Goal: Transaction & Acquisition: Purchase product/service

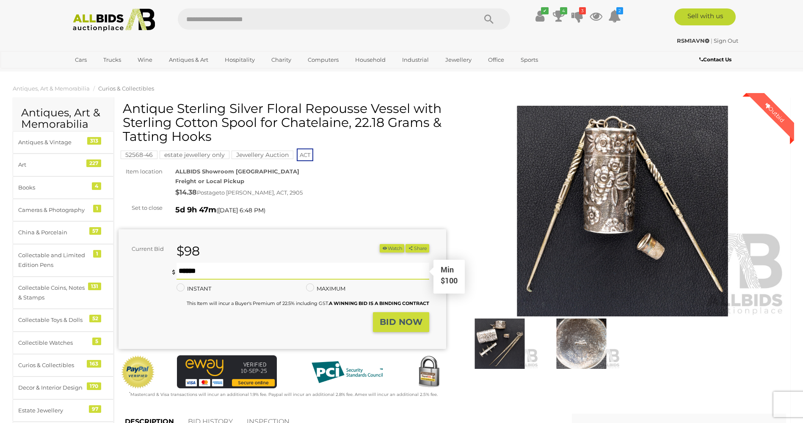
click at [180, 266] on input "text" at bounding box center [302, 271] width 252 height 17
type input "***"
click at [411, 323] on strong "BID NOW" at bounding box center [401, 322] width 43 height 10
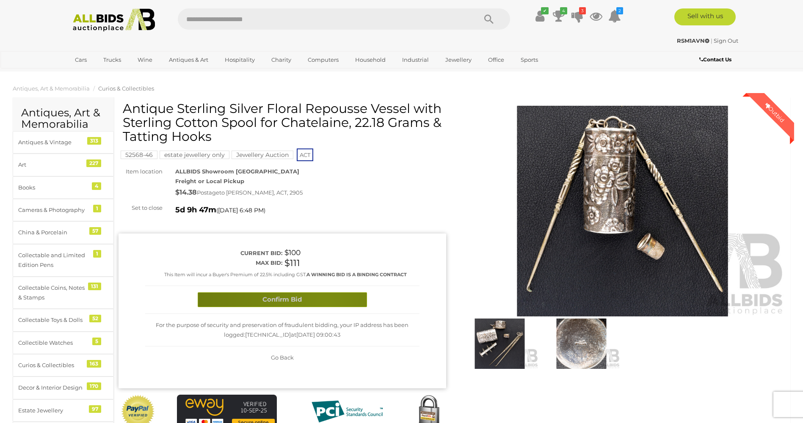
click at [325, 306] on button "Confirm Bid" at bounding box center [282, 299] width 169 height 15
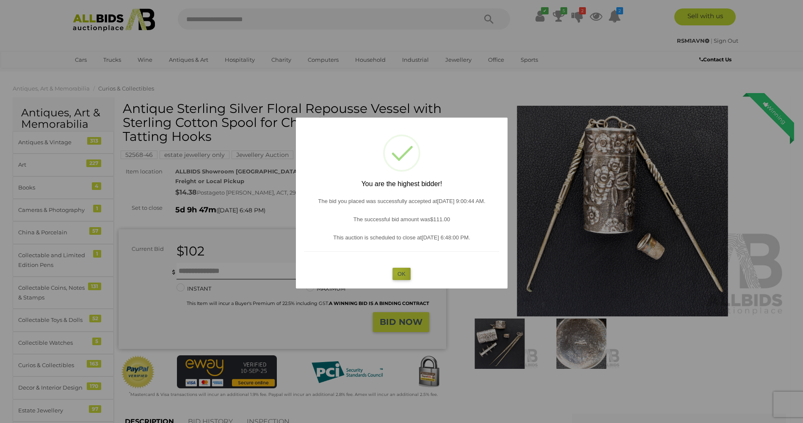
click at [397, 272] on button "OK" at bounding box center [401, 274] width 18 height 12
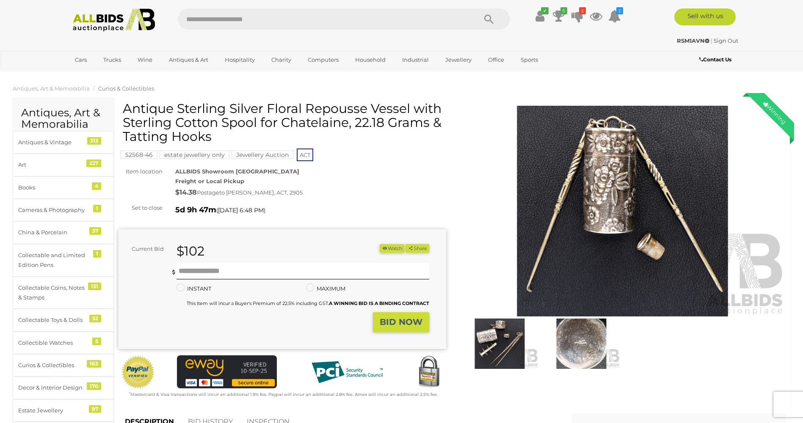
click at [488, 335] on img at bounding box center [499, 344] width 77 height 50
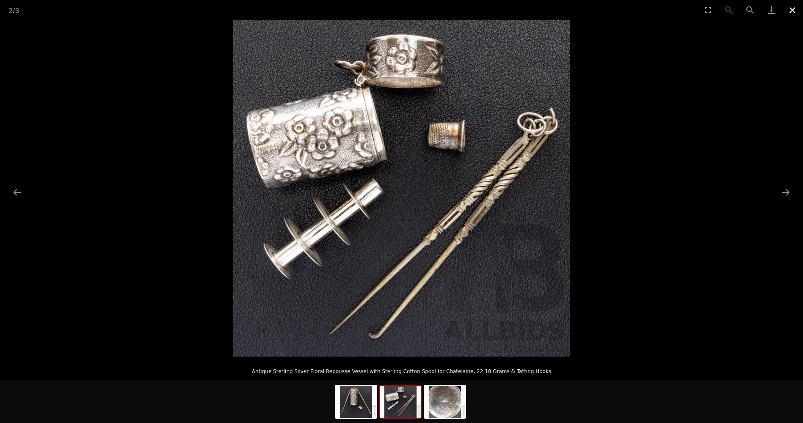
click at [791, 9] on button "Close gallery" at bounding box center [792, 10] width 21 height 20
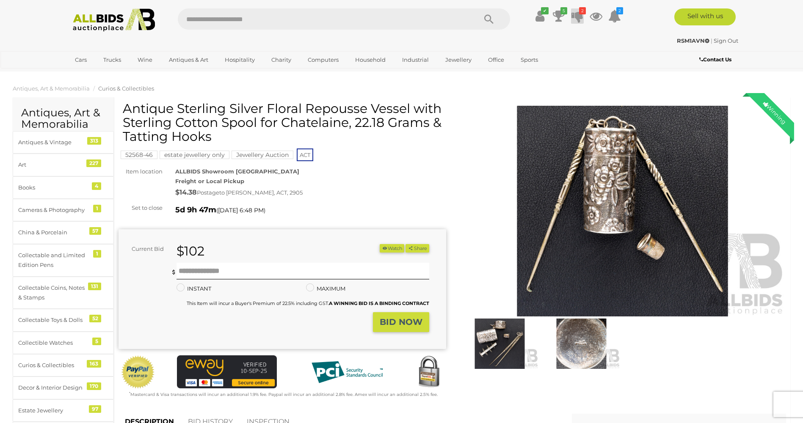
click at [574, 13] on icon at bounding box center [577, 15] width 12 height 15
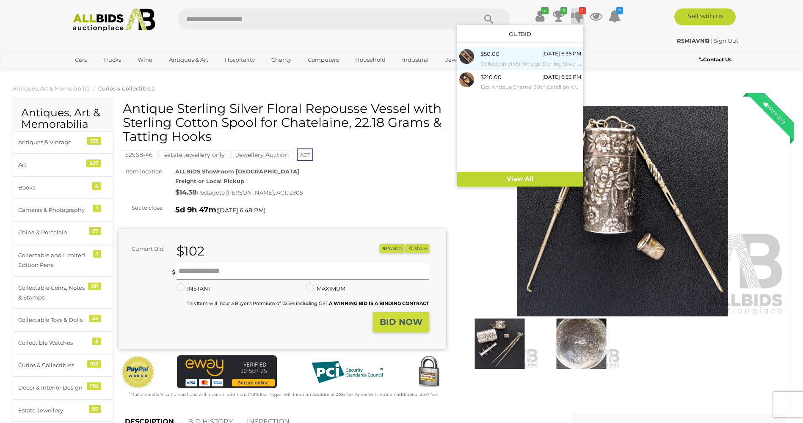
click at [506, 59] on small "Collection of (5) Vintage Sterling Silver Gemset Rings, Sizes L-P, Topaz, Perid…" at bounding box center [530, 63] width 101 height 9
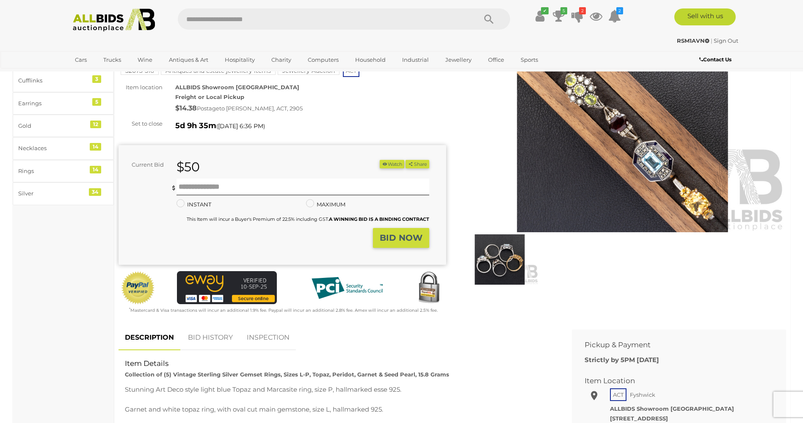
scroll to position [85, 0]
click at [178, 182] on input "text" at bounding box center [302, 186] width 252 height 17
type input "**"
click at [414, 236] on strong "BID NOW" at bounding box center [401, 237] width 43 height 10
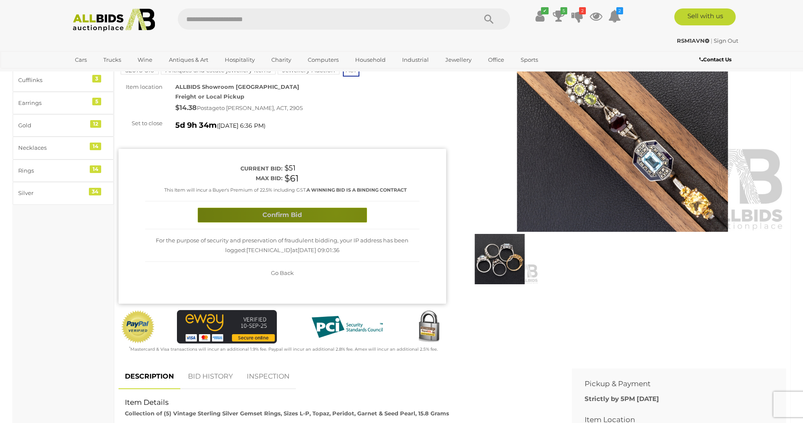
click at [336, 212] on button "Confirm Bid" at bounding box center [282, 215] width 169 height 15
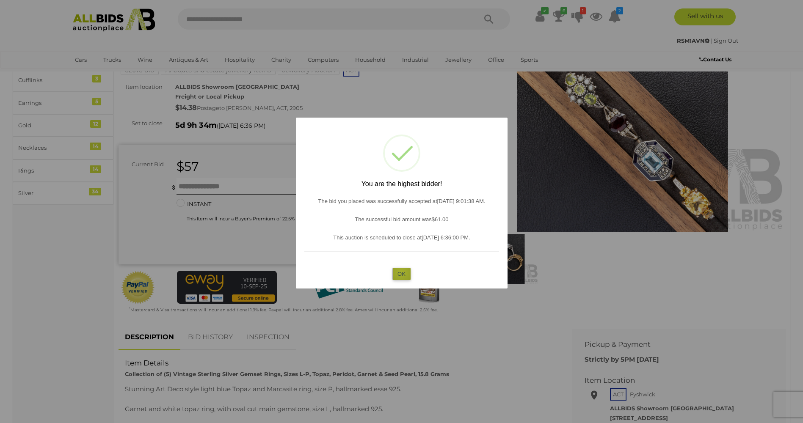
click at [401, 272] on button "OK" at bounding box center [401, 274] width 18 height 12
